Goal: Transaction & Acquisition: Purchase product/service

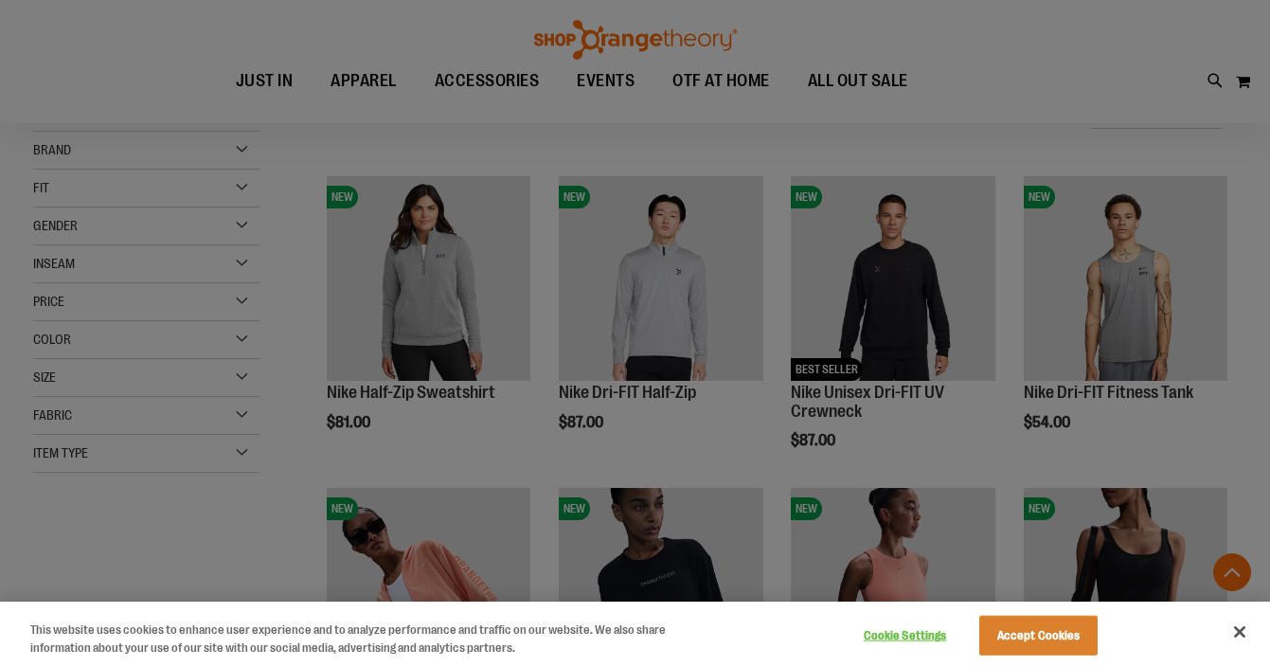
scroll to position [948, 0]
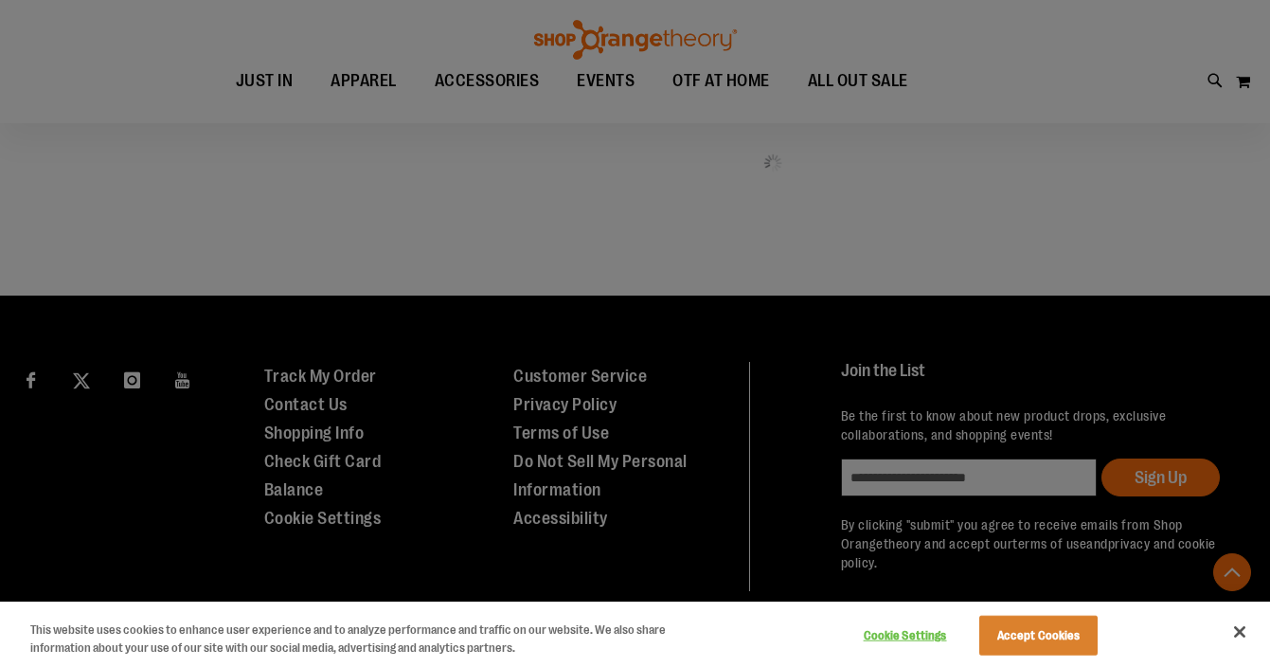
click at [1011, 626] on button "Accept Cookies" at bounding box center [1039, 636] width 118 height 40
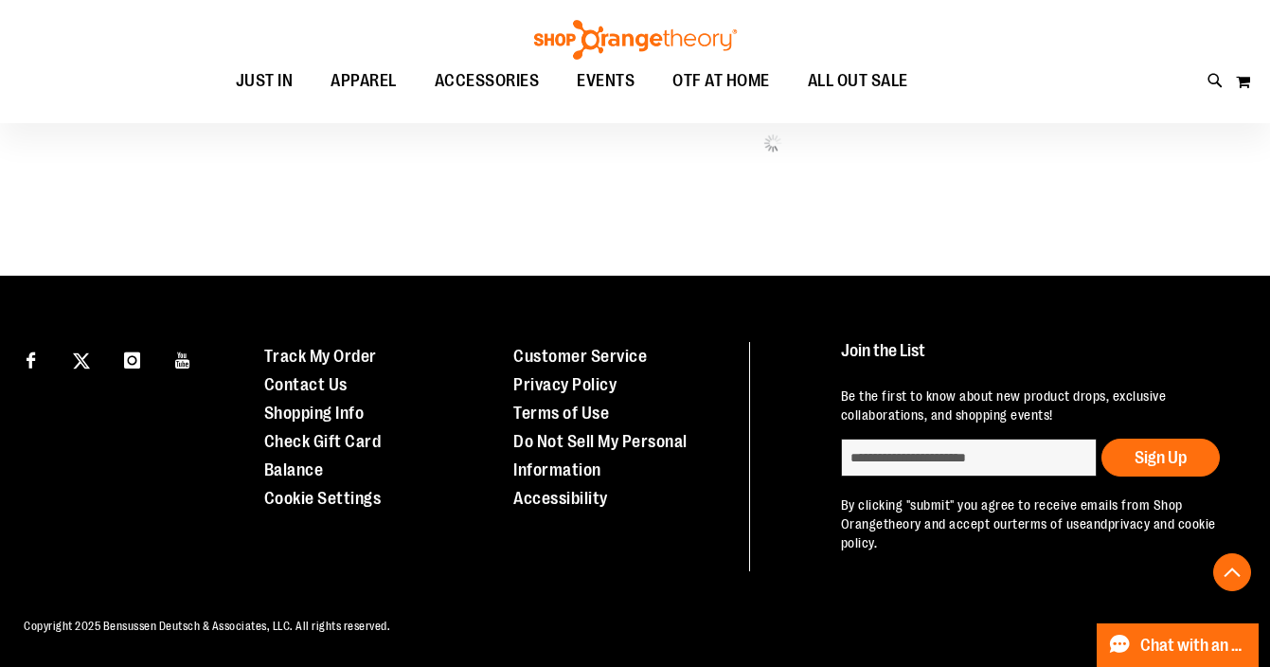
scroll to position [967, 0]
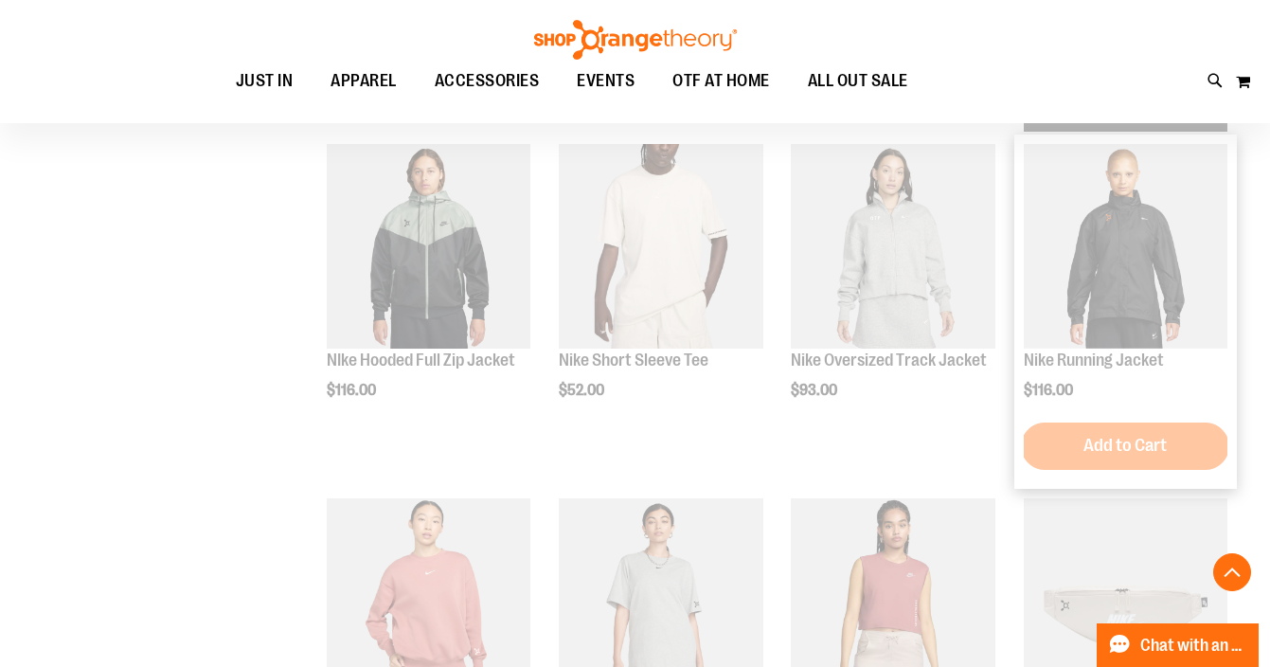
click at [1051, 227] on img "product" at bounding box center [1126, 246] width 204 height 204
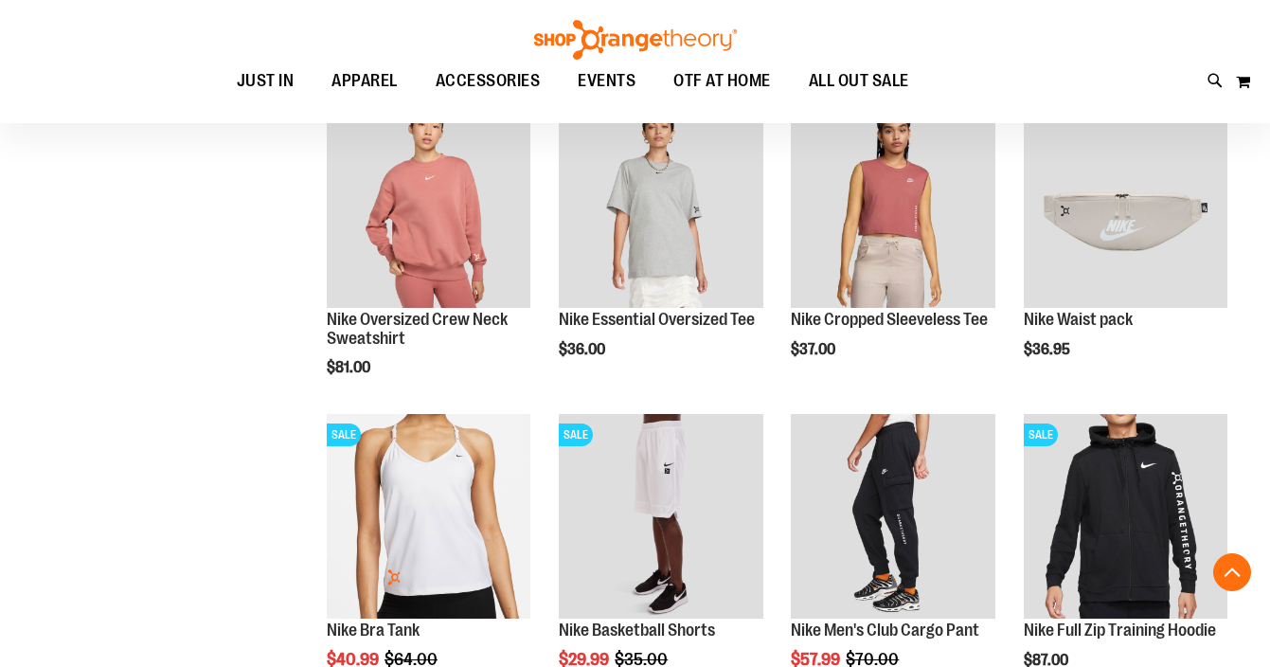
scroll to position [421, 0]
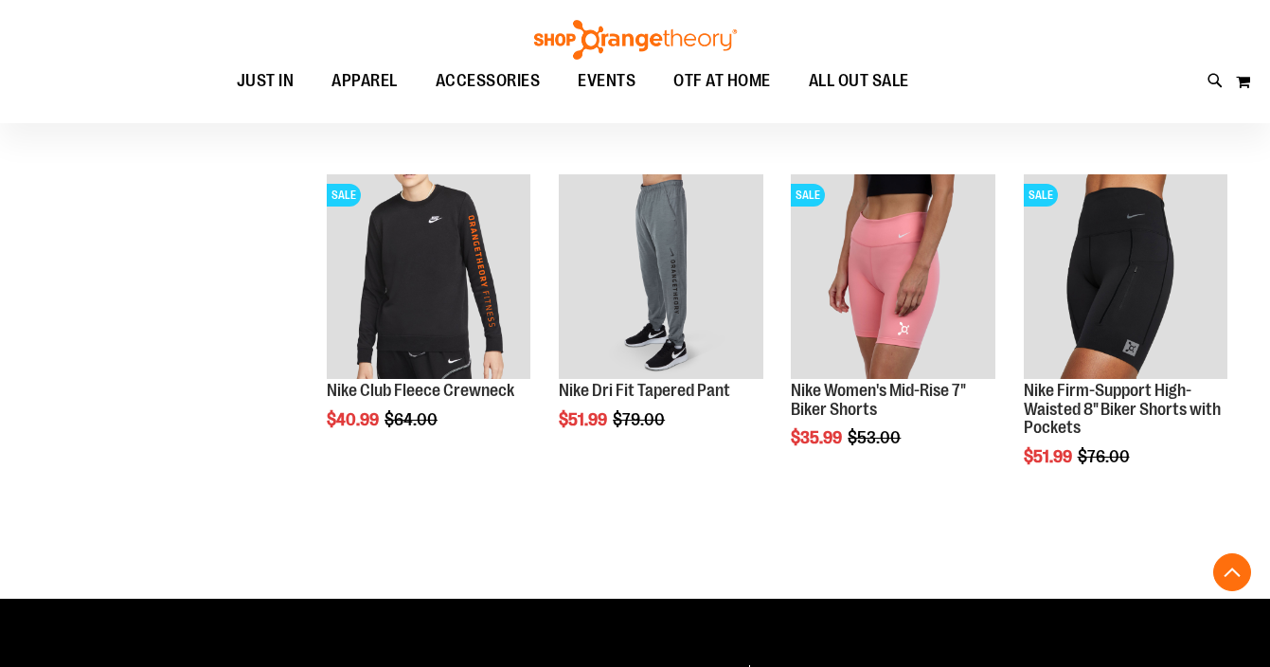
scroll to position [1145, 0]
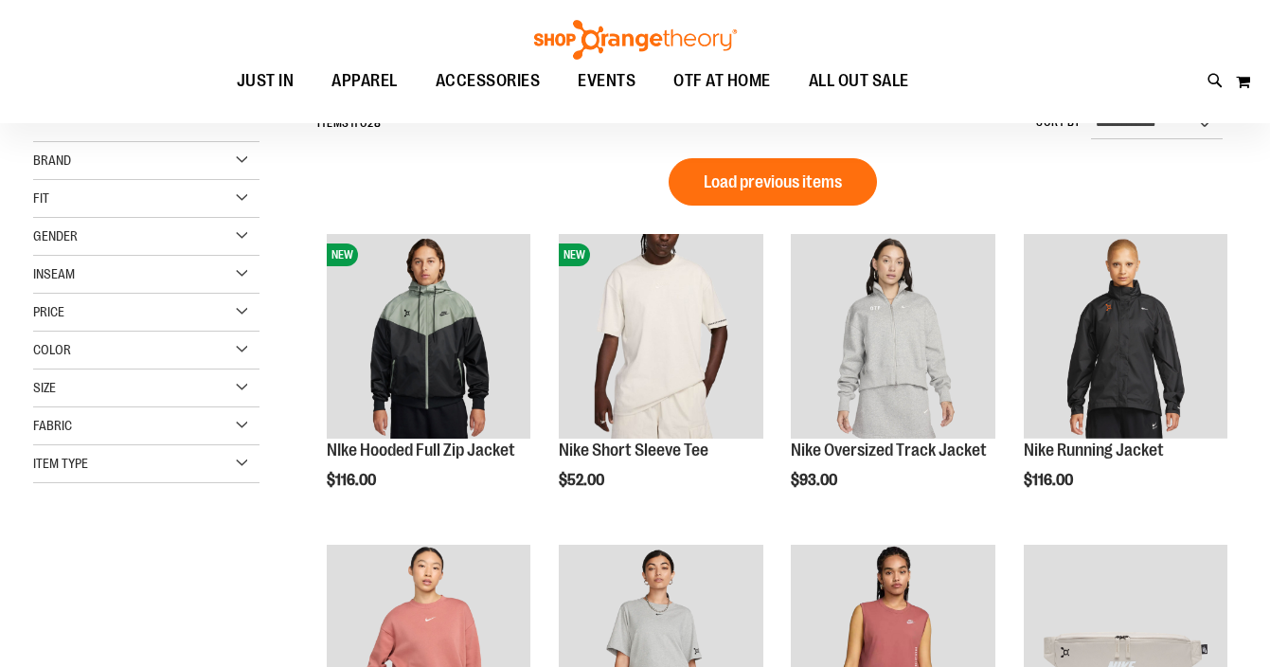
scroll to position [198, 0]
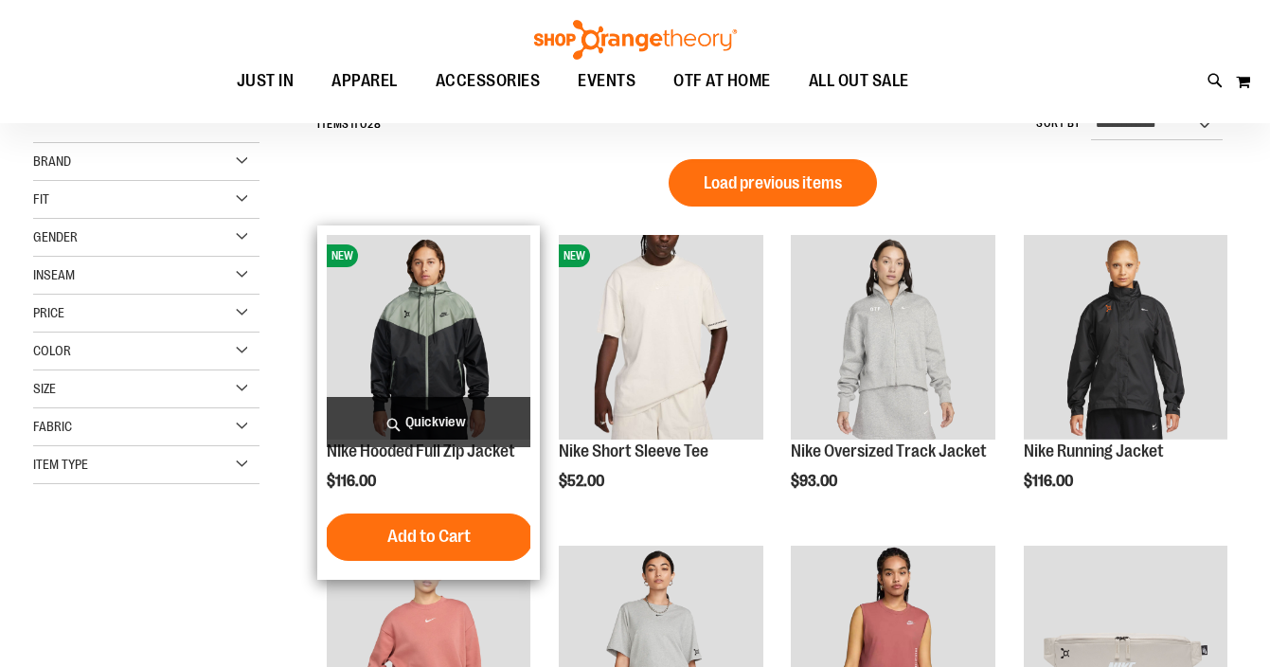
click at [455, 351] on img "product" at bounding box center [429, 337] width 204 height 204
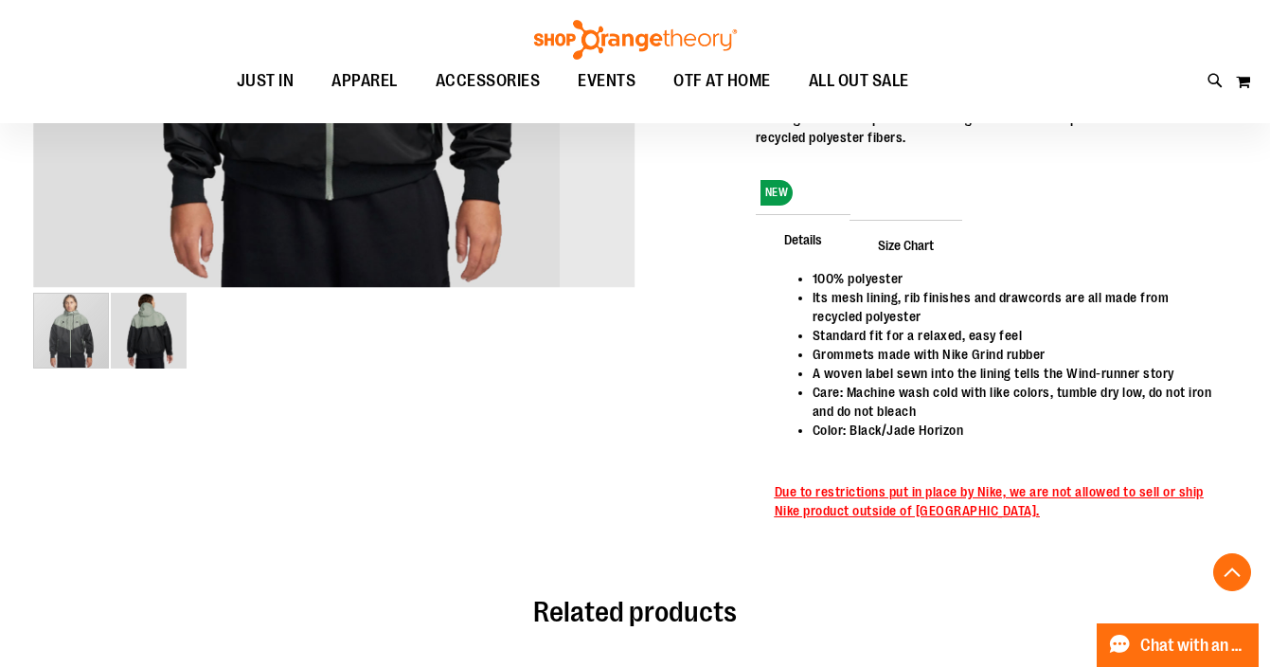
scroll to position [587, 0]
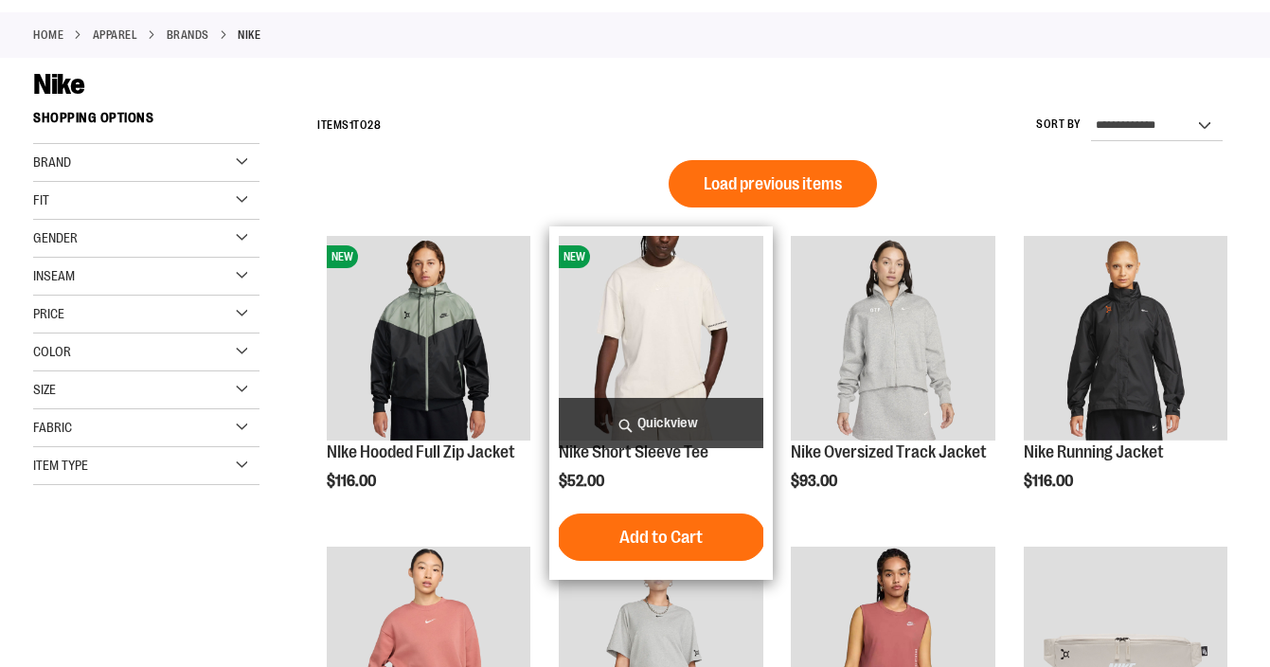
scroll to position [198, 0]
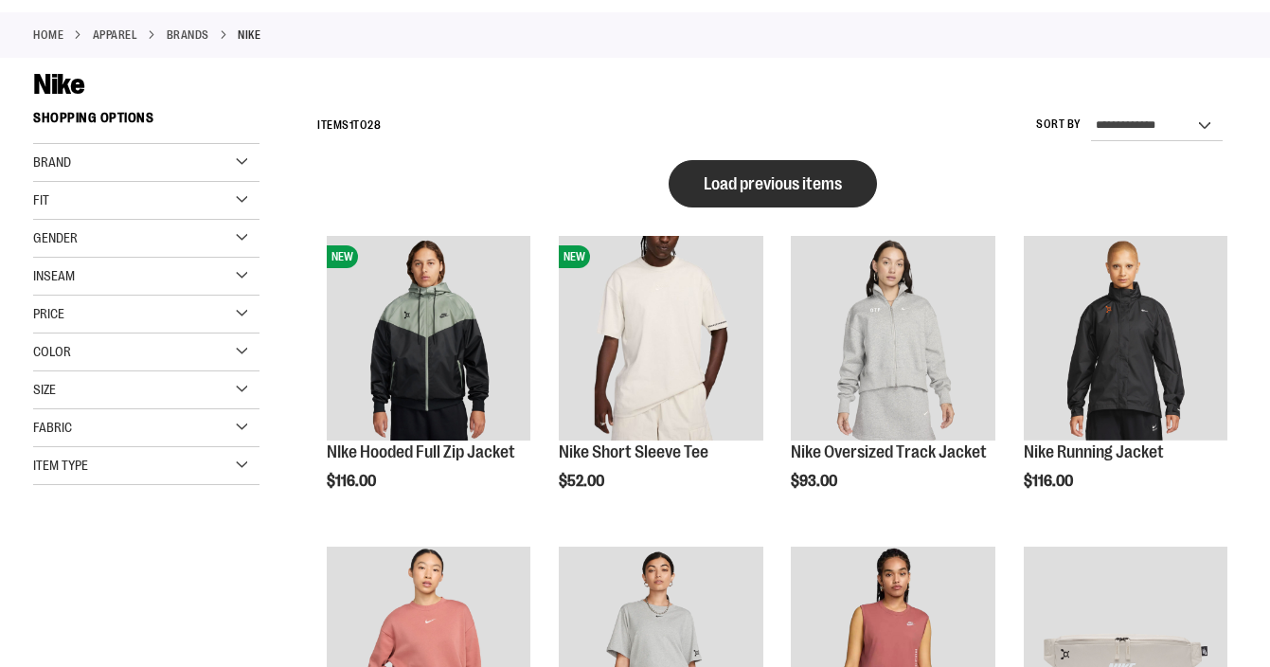
click at [851, 190] on button "Load previous items" at bounding box center [773, 183] width 208 height 47
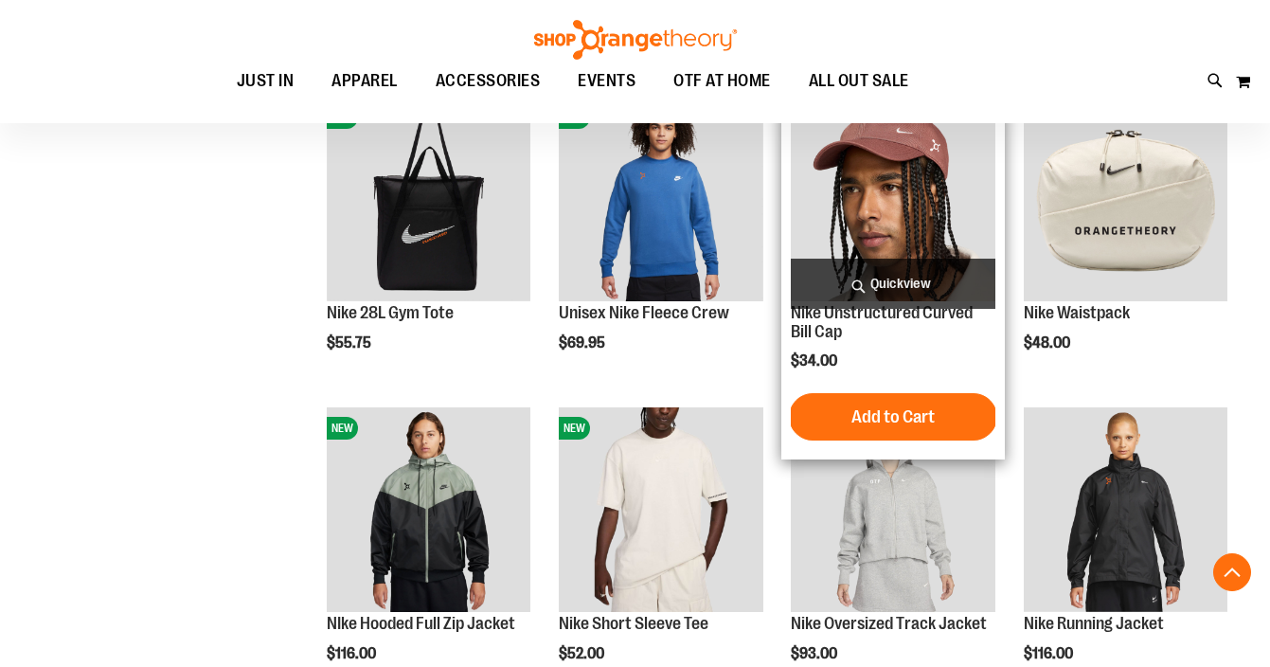
scroll to position [934, 0]
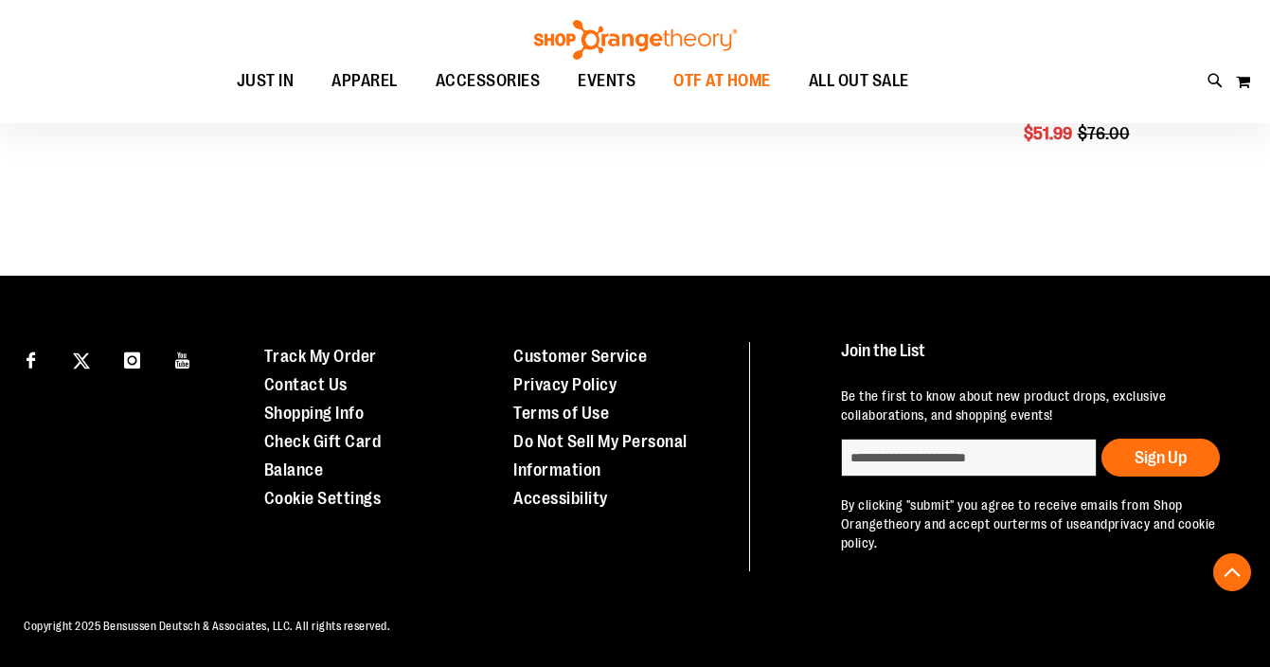
scroll to position [2398, 0]
